Goal: Navigation & Orientation: Find specific page/section

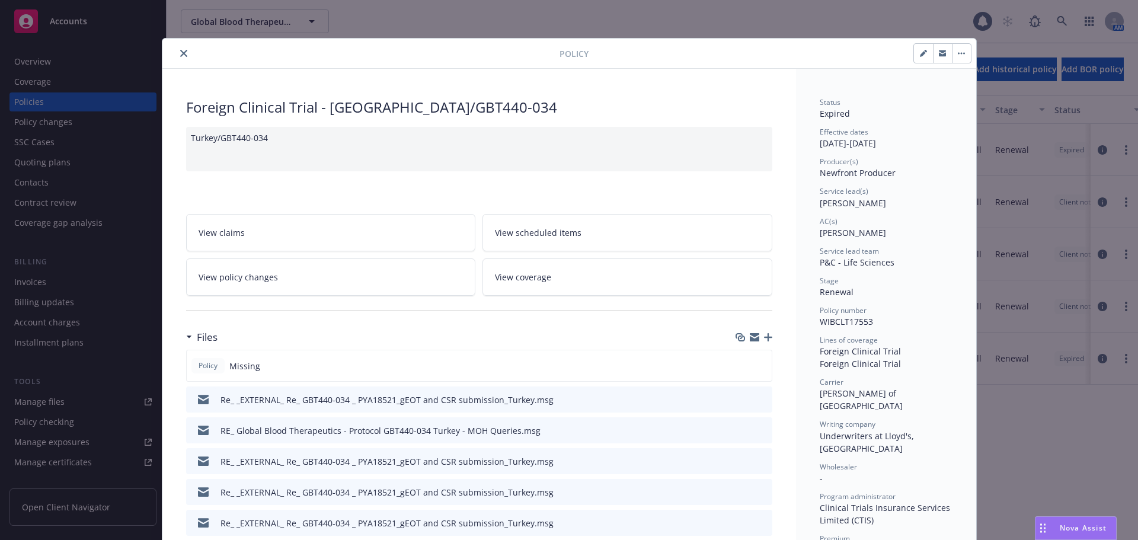
click at [183, 53] on button "close" at bounding box center [184, 53] width 14 height 14
